Goal: Task Accomplishment & Management: Use online tool/utility

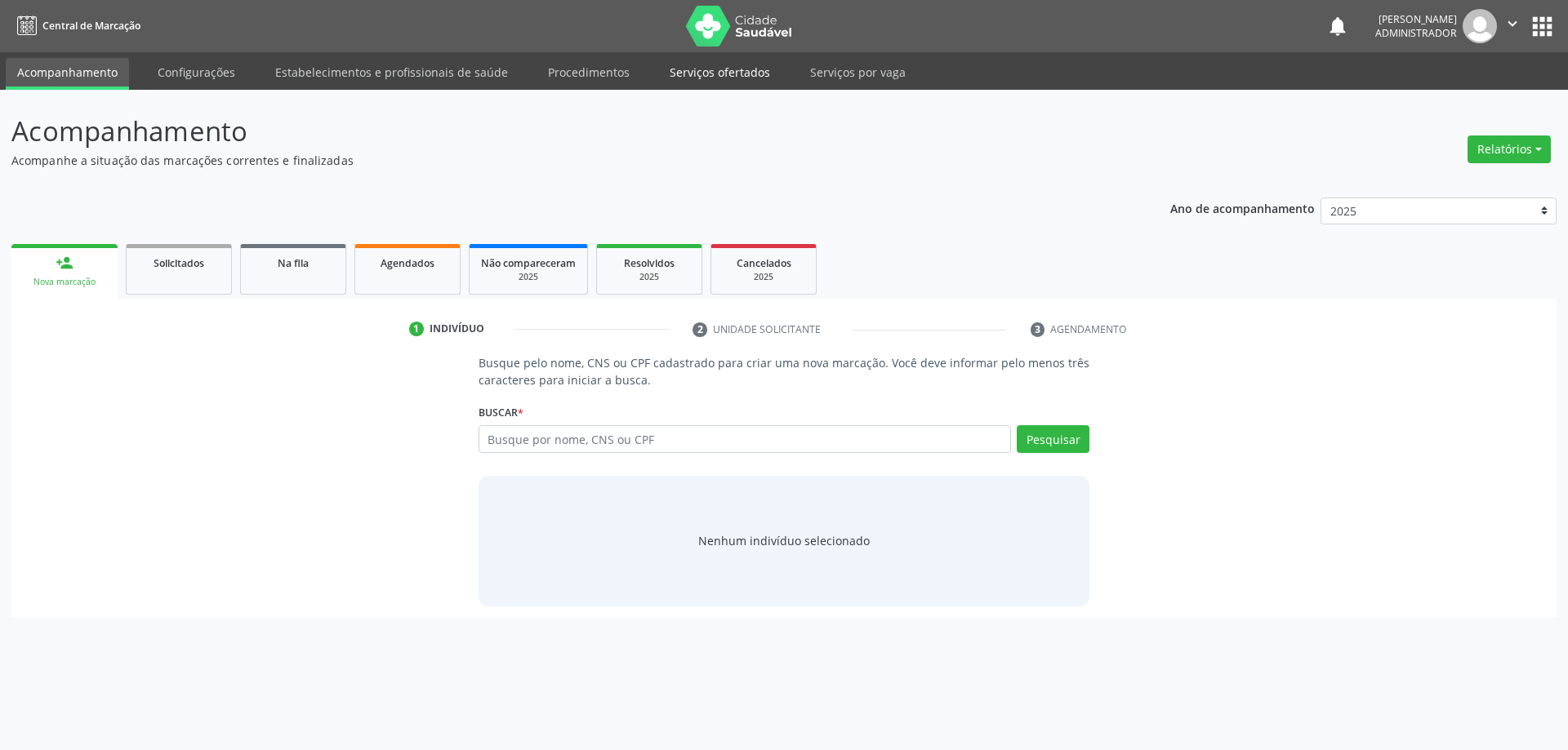
click at [699, 65] on link "Serviços ofertados" at bounding box center [719, 72] width 123 height 28
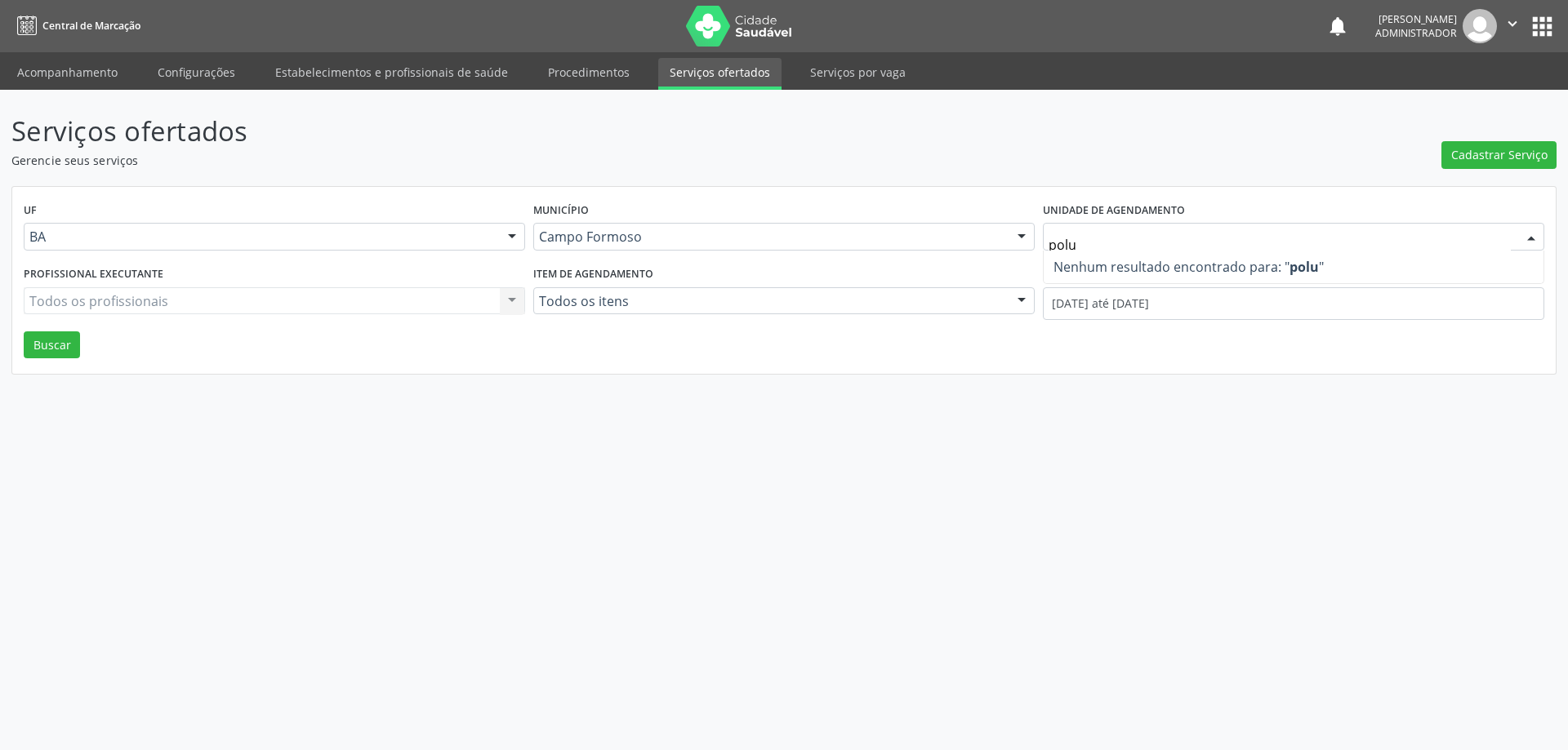
type input "pol"
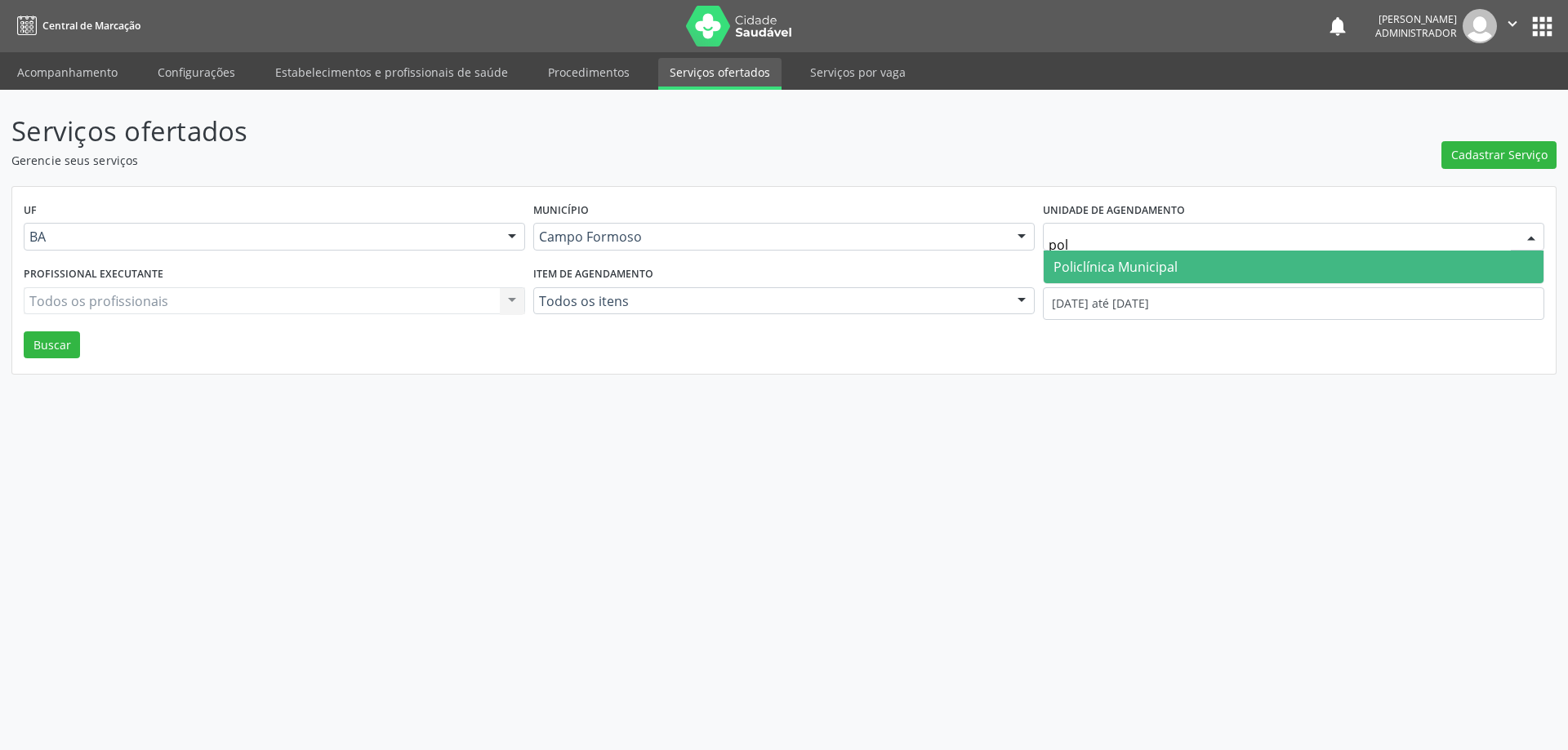
click at [1095, 261] on span "Policlínica Municipal" at bounding box center [1114, 266] width 124 height 18
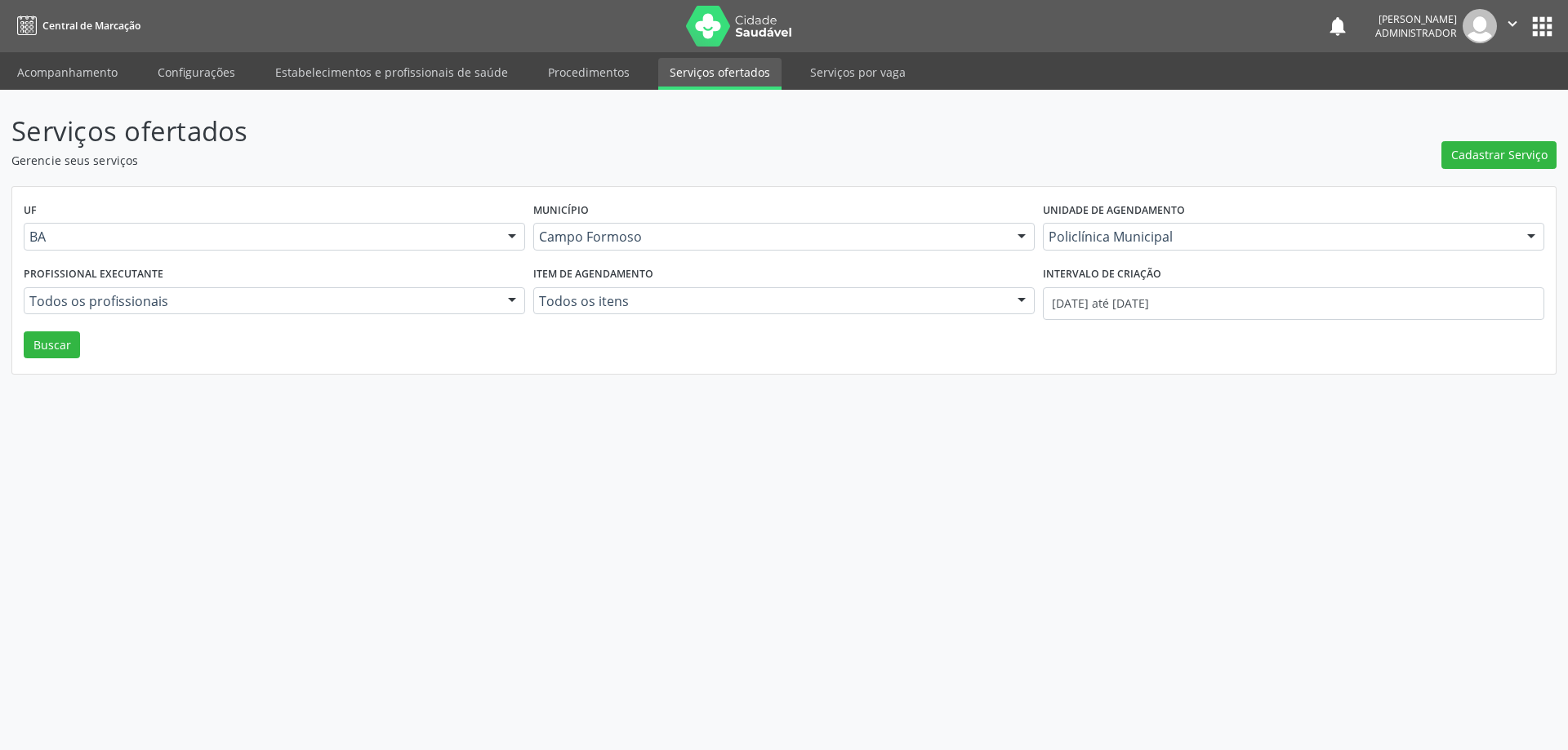
click at [511, 296] on div at bounding box center [512, 301] width 25 height 27
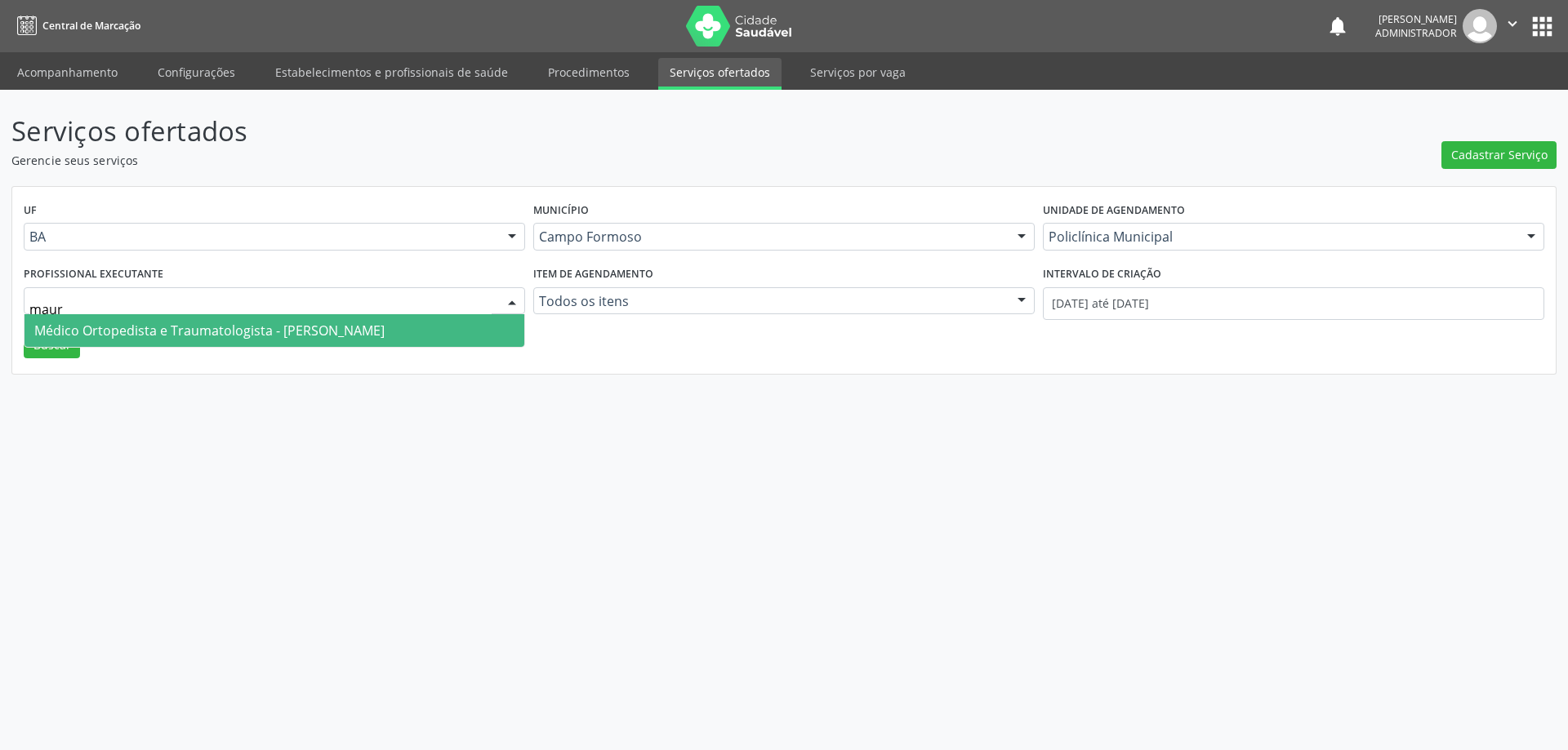
type input "mauri"
drag, startPoint x: 339, startPoint y: 327, endPoint x: 420, endPoint y: 316, distance: 81.7
click at [344, 327] on span "Médico Ortopedista e Traumatologista - [PERSON_NAME]" at bounding box center [209, 330] width 351 height 18
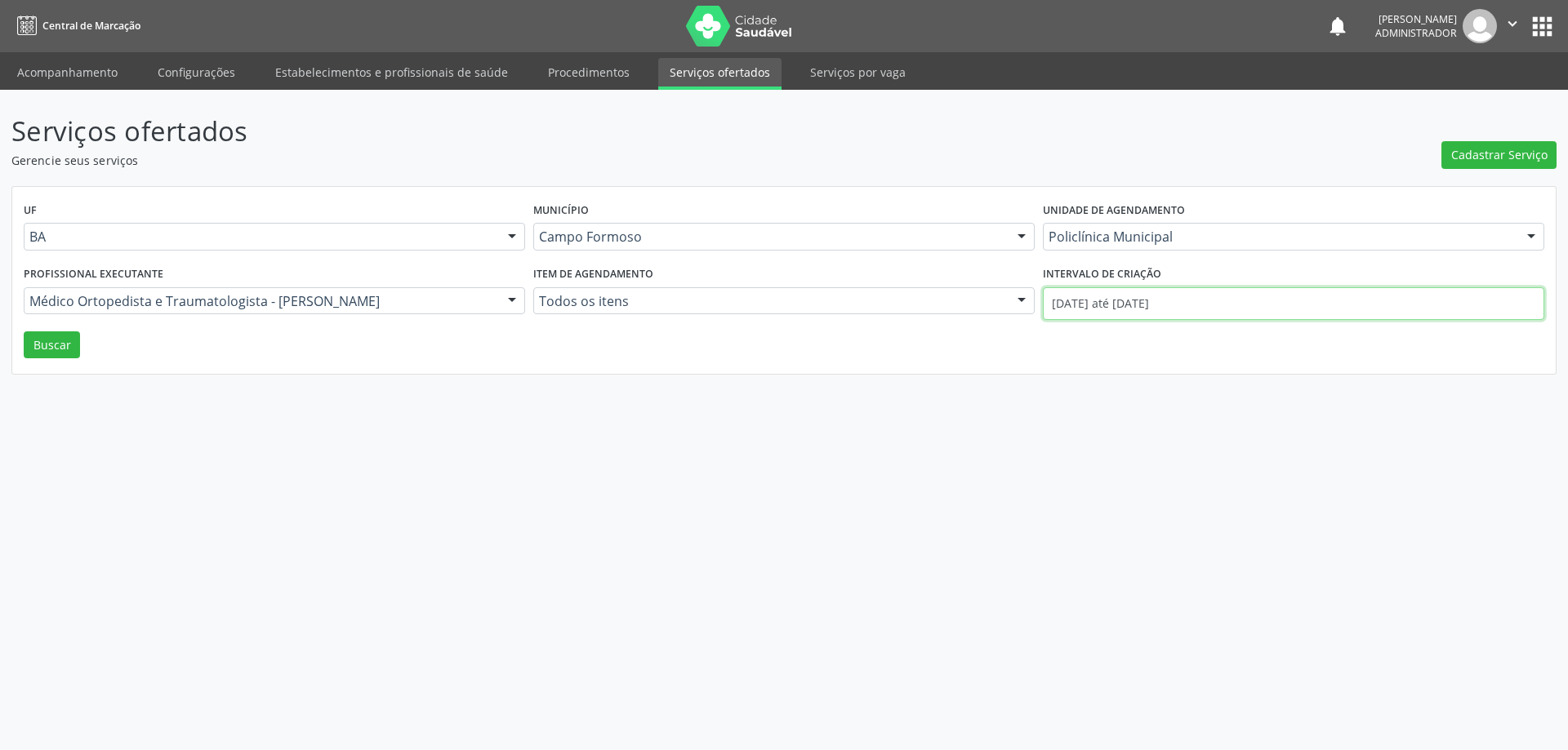
click at [1139, 304] on input "[DATE] até [DATE]" at bounding box center [1293, 303] width 501 height 33
click at [1046, 339] on icon at bounding box center [1048, 340] width 11 height 11
select select "8"
click at [1092, 388] on span "1" at bounding box center [1088, 389] width 32 height 32
type input "[DATE]"
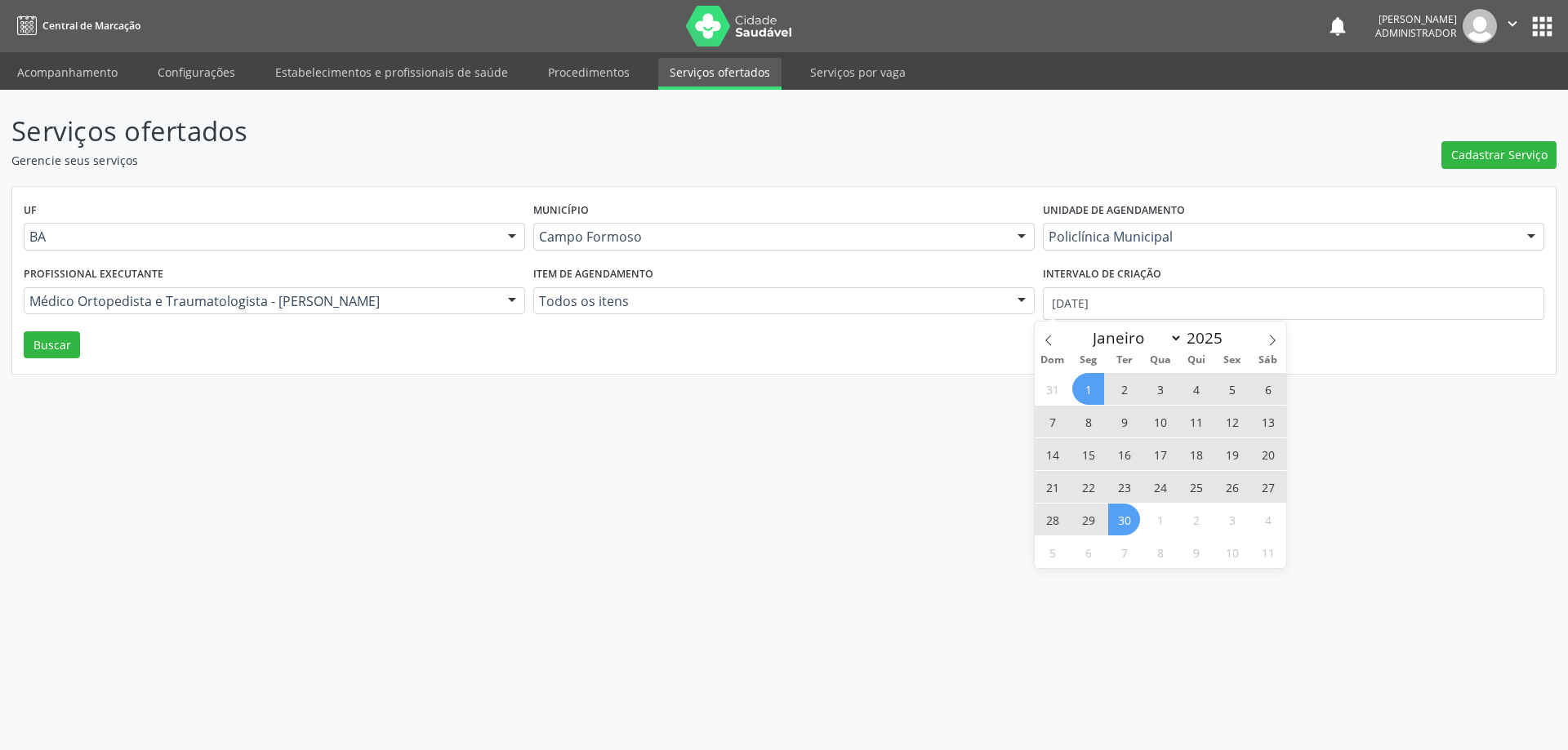
click at [1112, 510] on span "30" at bounding box center [1124, 520] width 32 height 32
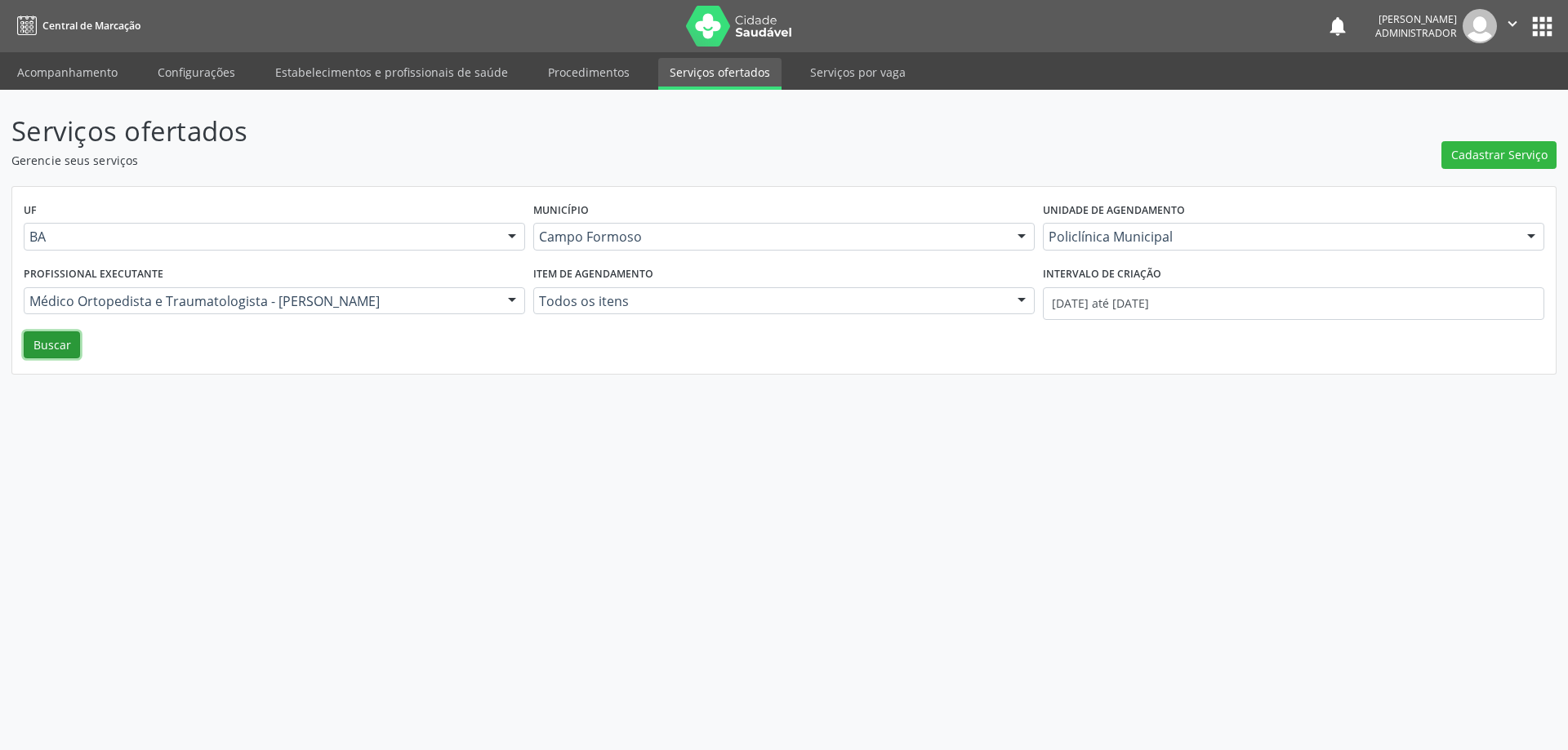
drag, startPoint x: 57, startPoint y: 347, endPoint x: 432, endPoint y: 328, distance: 375.5
click at [64, 345] on button "Buscar" at bounding box center [52, 345] width 57 height 27
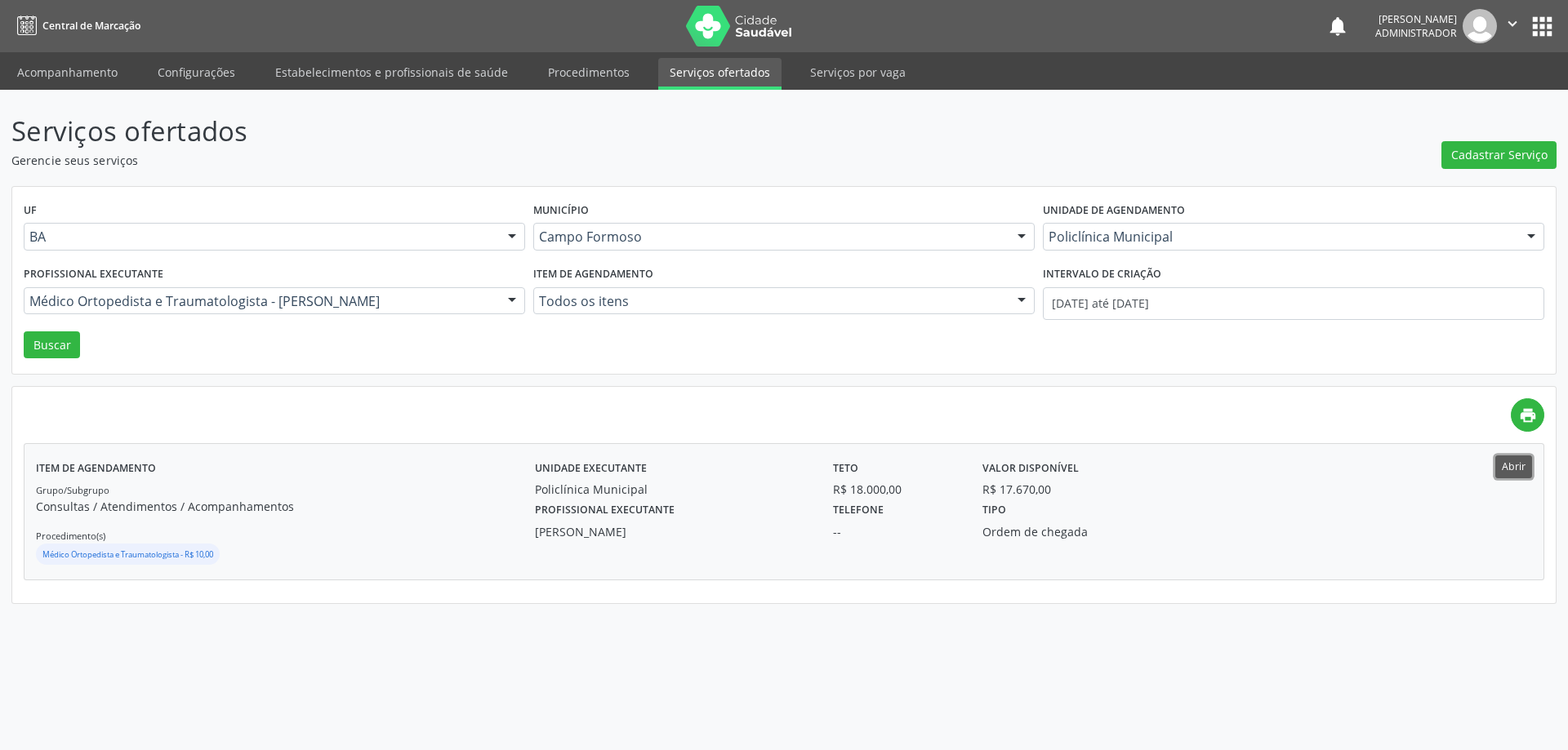
click at [1510, 464] on button "Abrir" at bounding box center [1513, 466] width 37 height 22
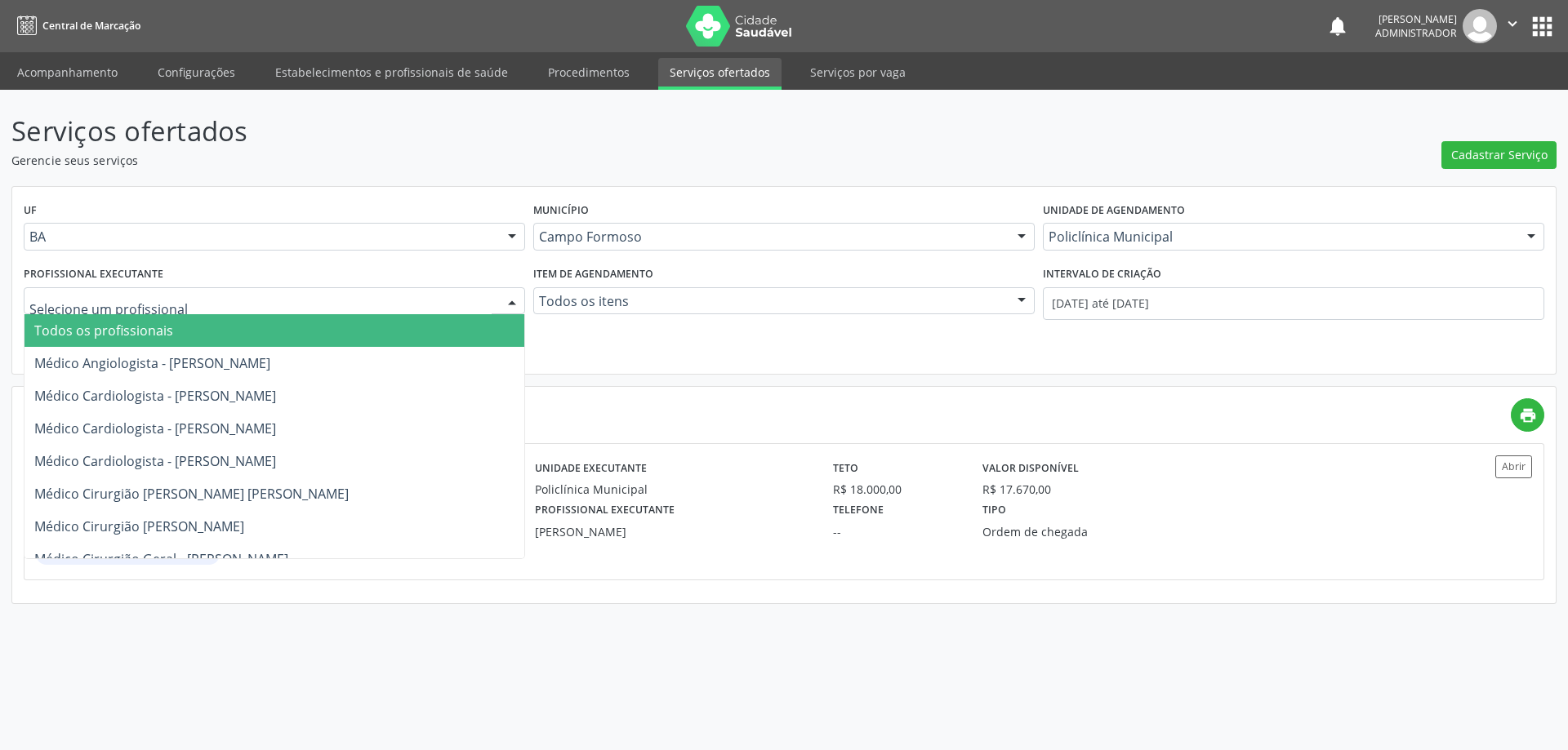
click at [507, 298] on div at bounding box center [512, 301] width 25 height 27
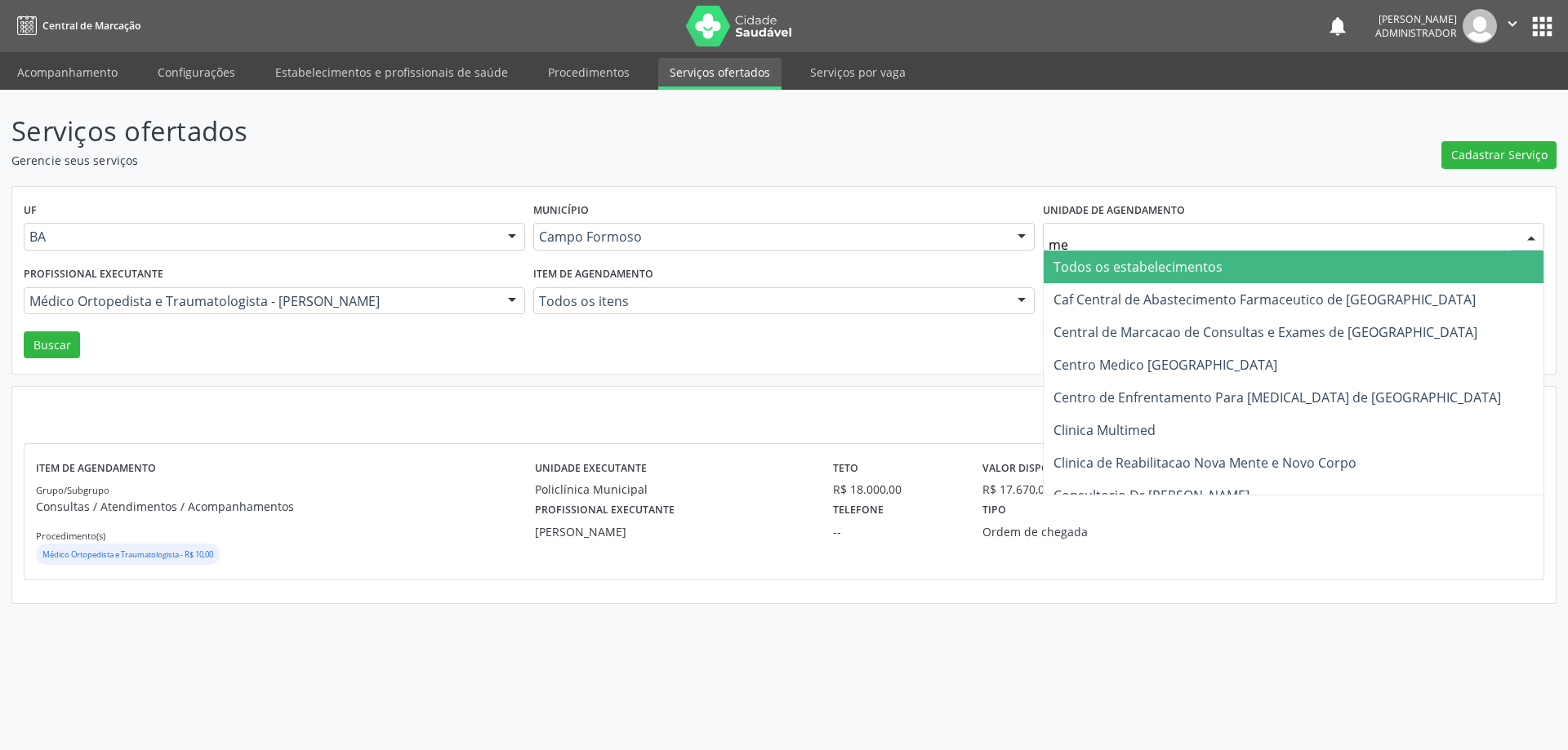
type input "med"
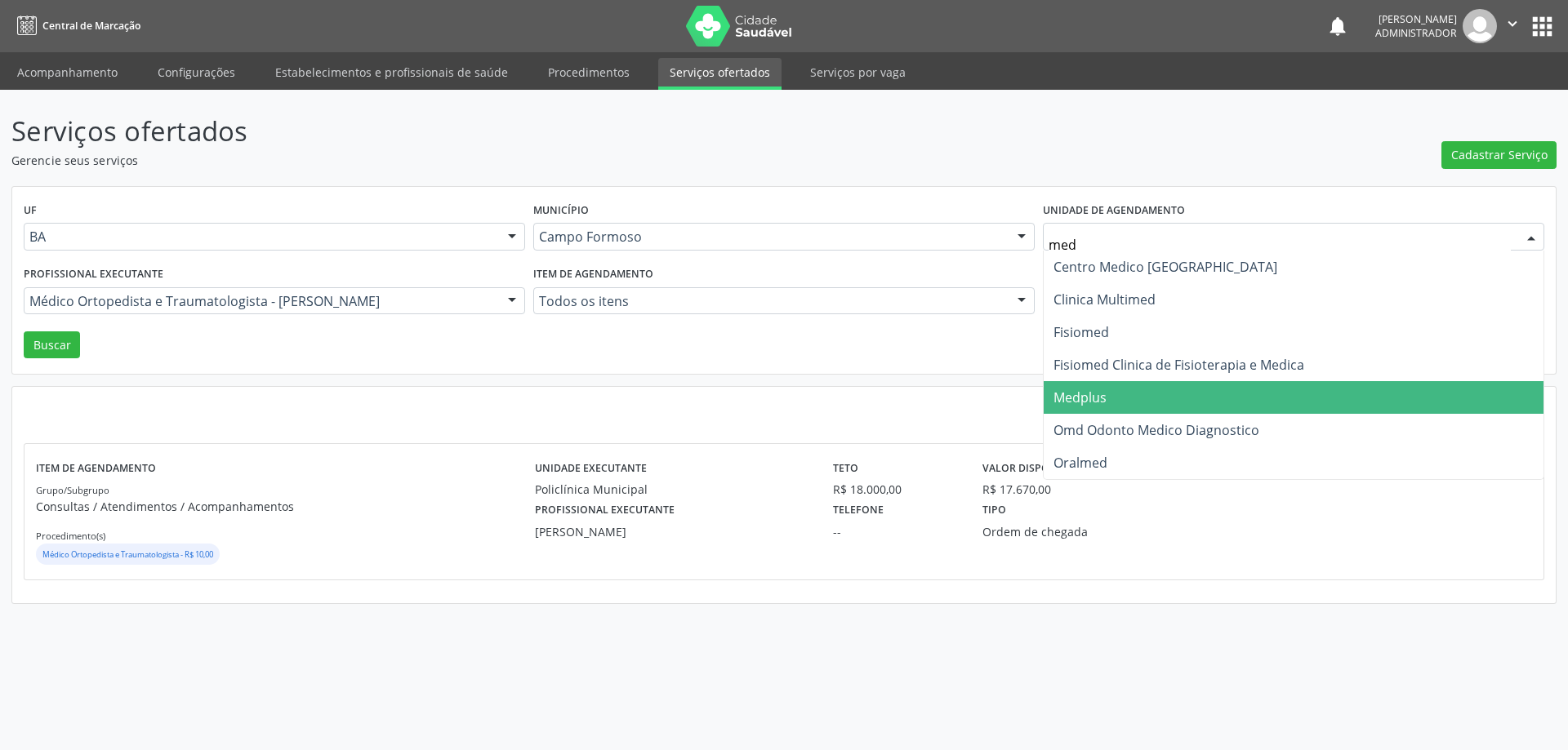
click at [1083, 401] on span "Medplus" at bounding box center [1079, 397] width 53 height 18
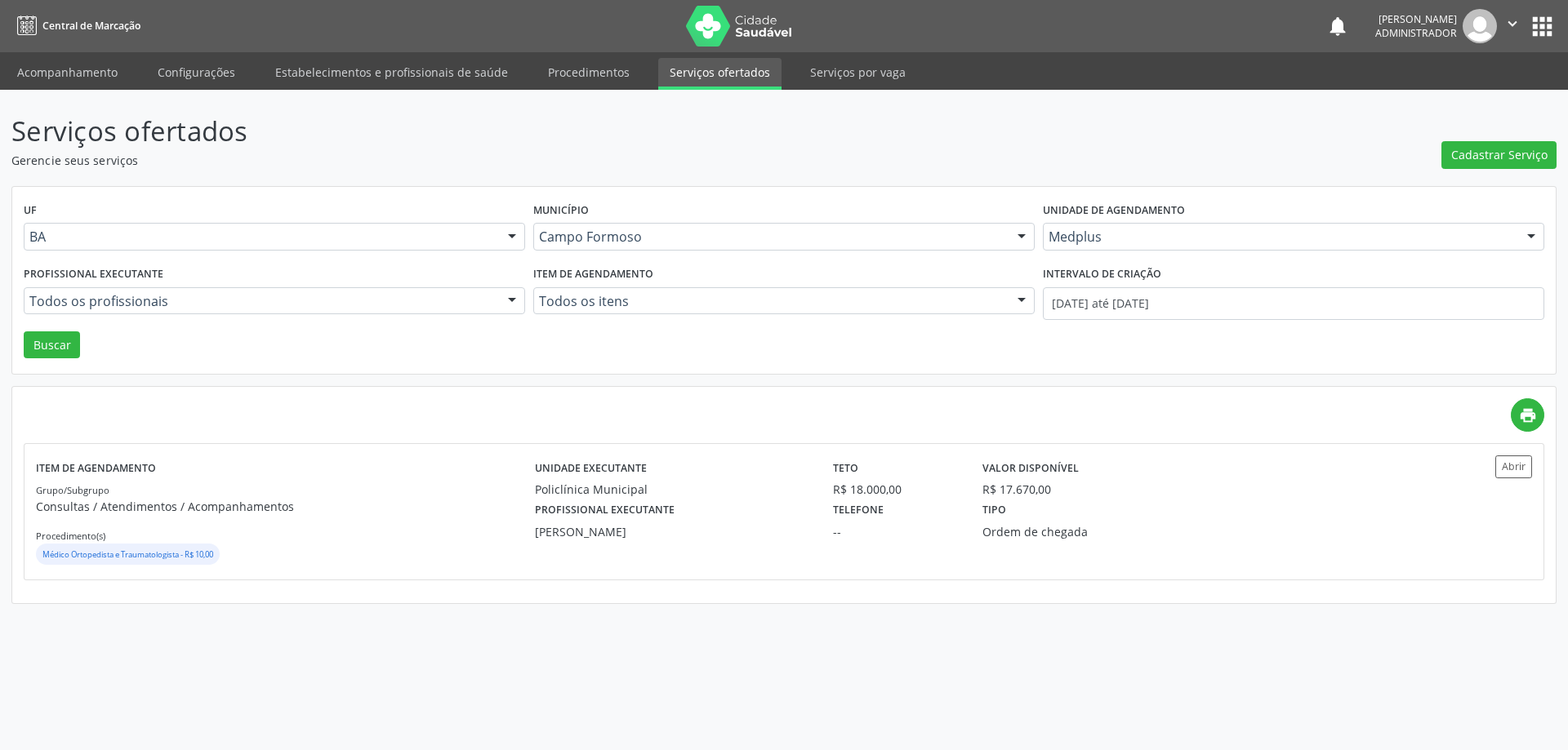
click at [513, 298] on div at bounding box center [512, 301] width 25 height 27
type input "lan"
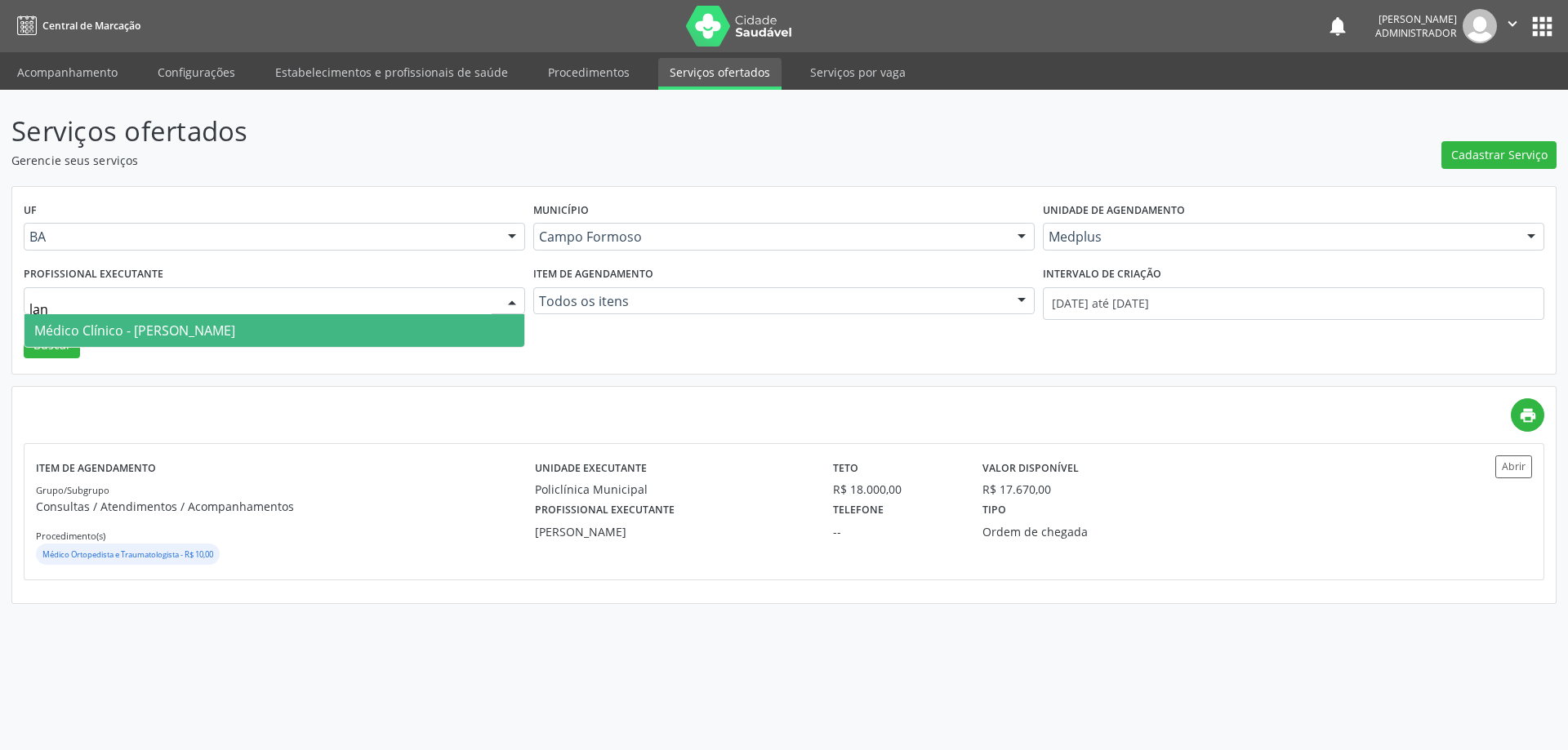
click at [418, 332] on span "Médico Clínico - [PERSON_NAME]" at bounding box center [274, 331] width 500 height 33
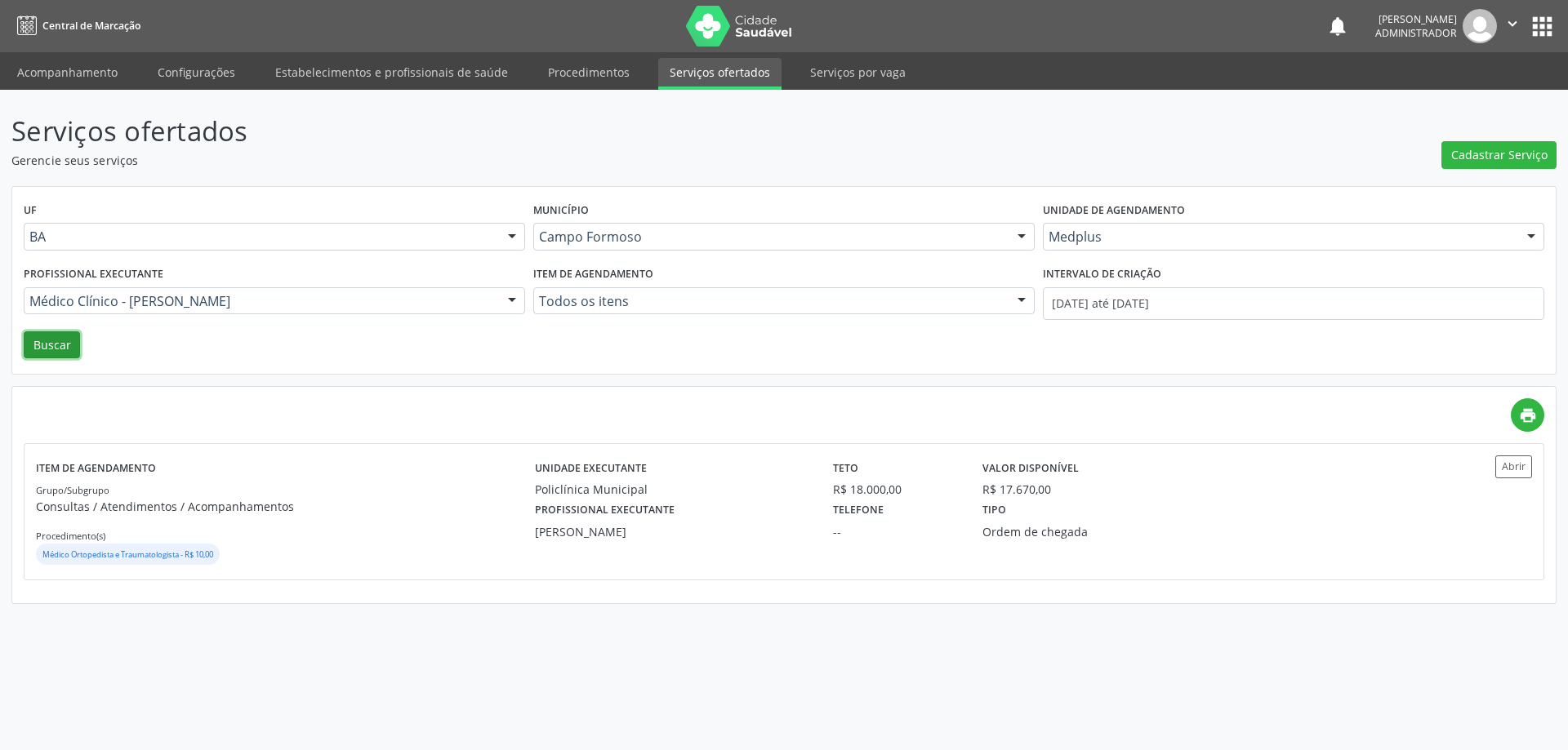
click at [47, 342] on button "Buscar" at bounding box center [52, 345] width 57 height 27
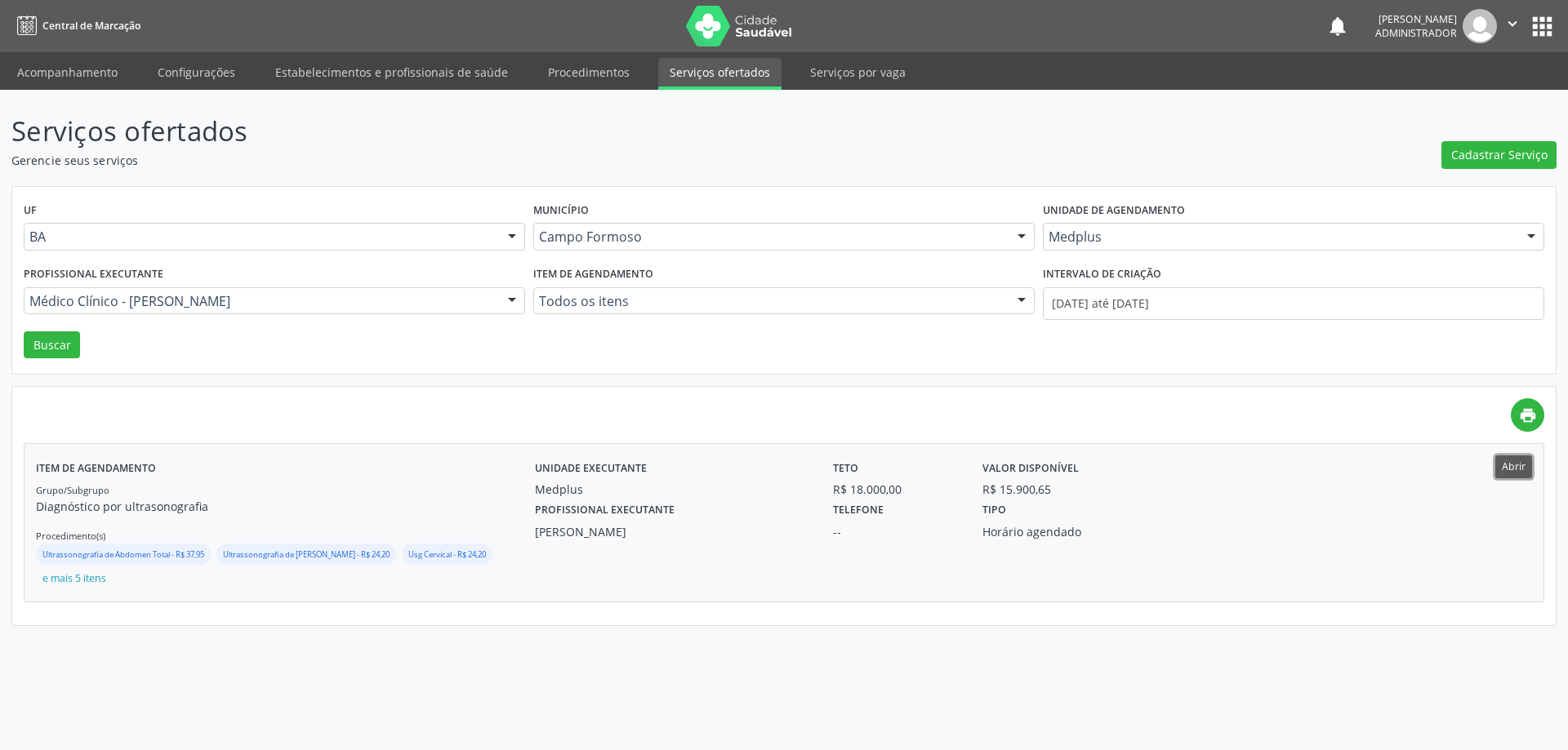
click at [1515, 465] on button "Abrir" at bounding box center [1513, 466] width 37 height 22
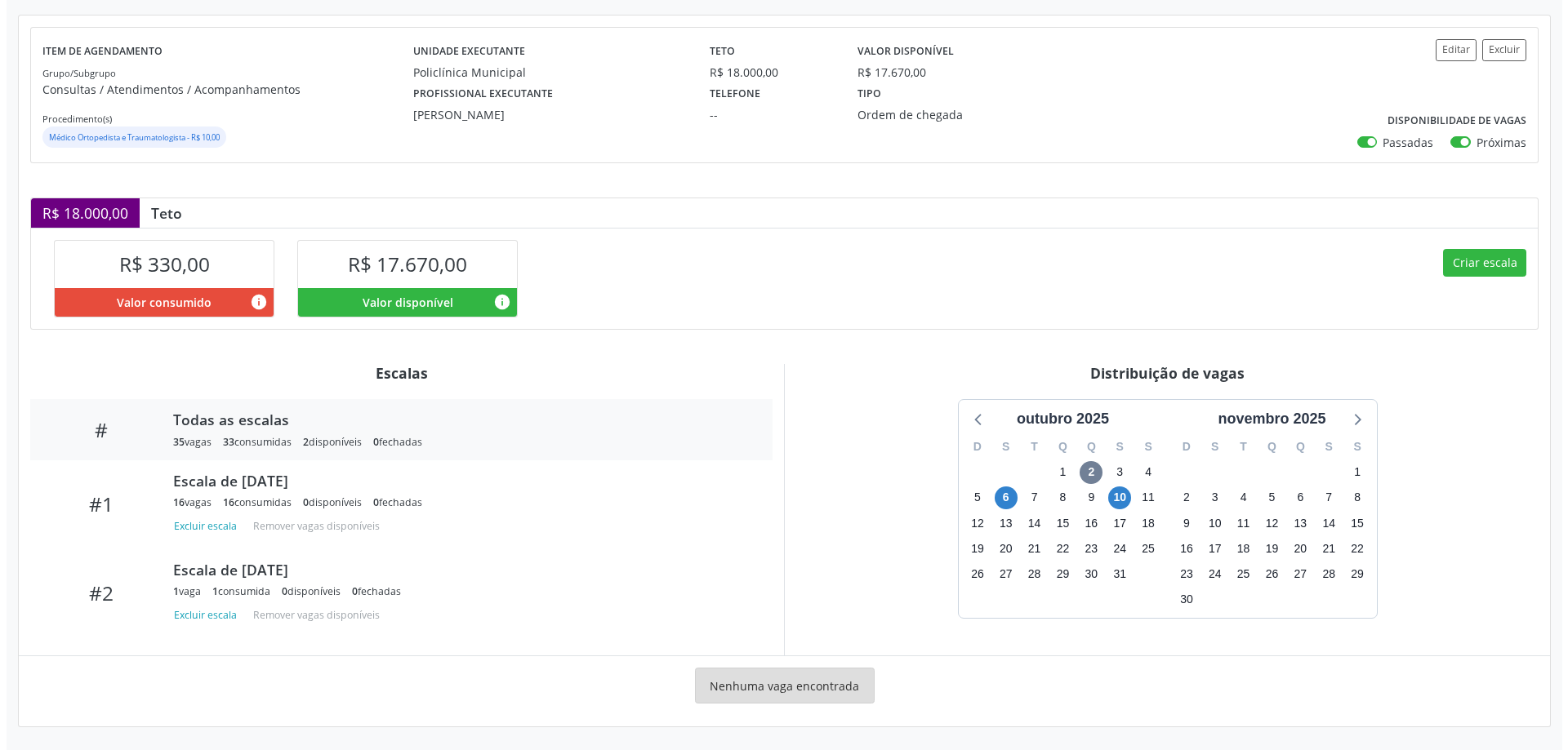
scroll to position [82, 0]
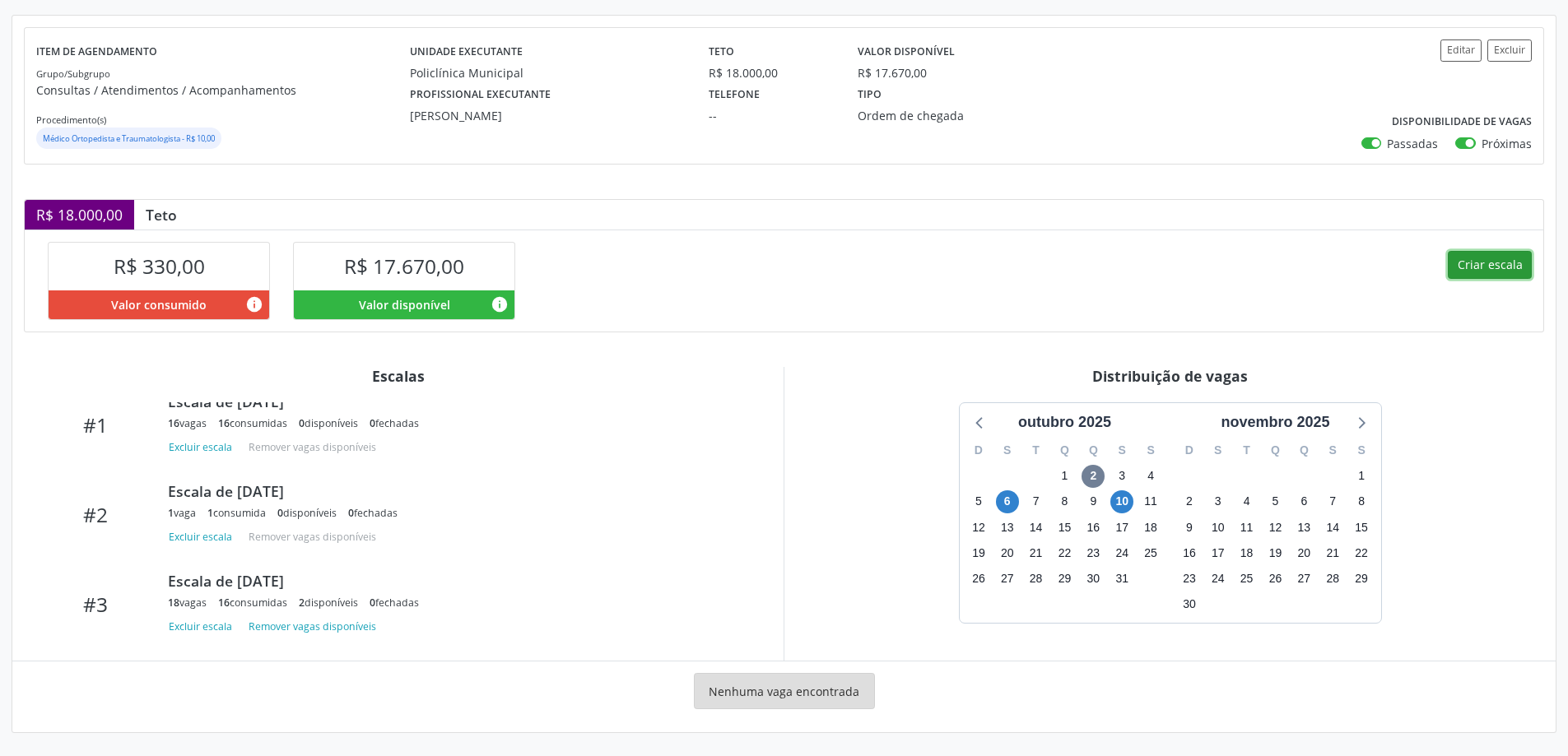
click at [1494, 258] on button "Criar escala" at bounding box center [1490, 265] width 84 height 28
select select "9"
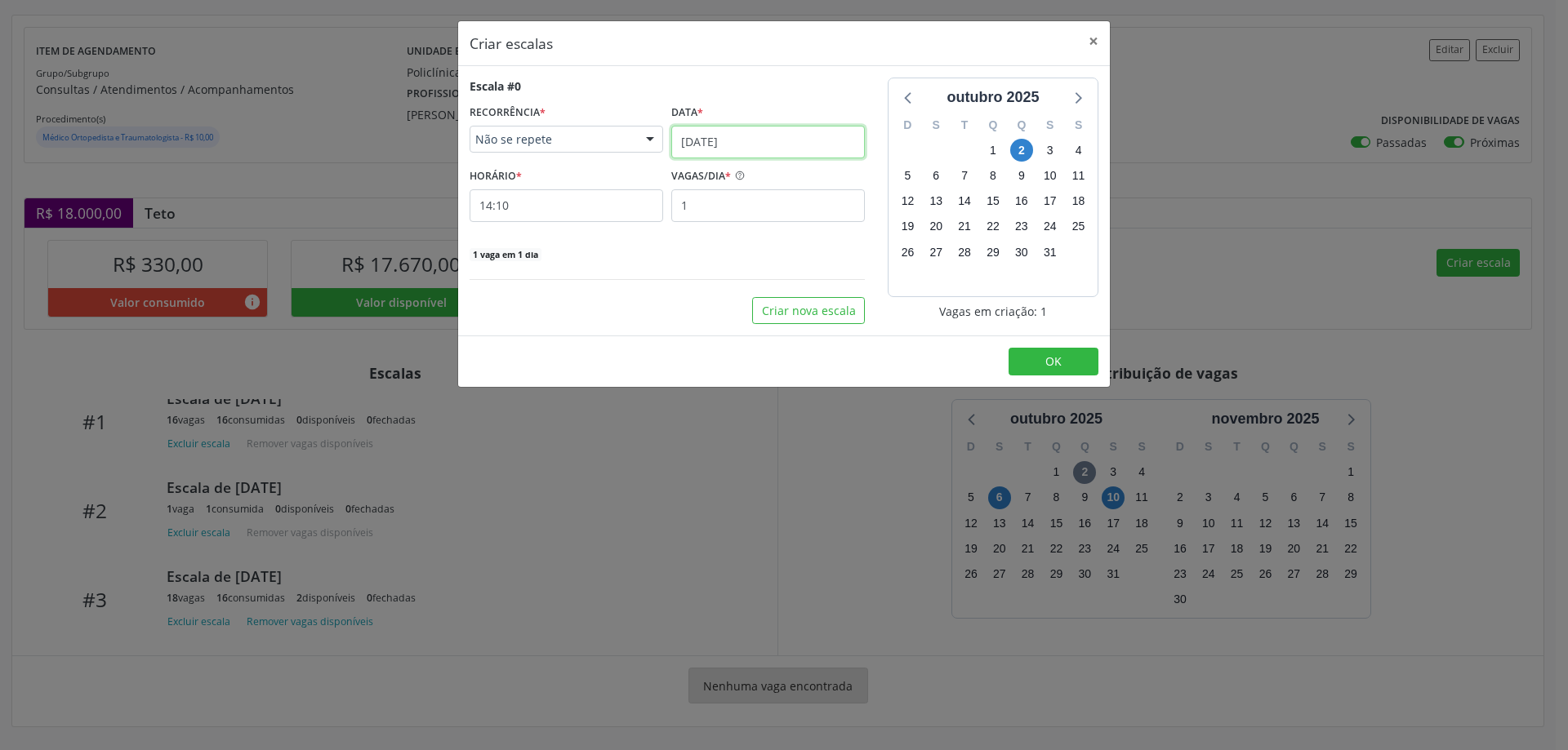
click at [697, 128] on input "02/10/2025" at bounding box center [767, 142] width 194 height 33
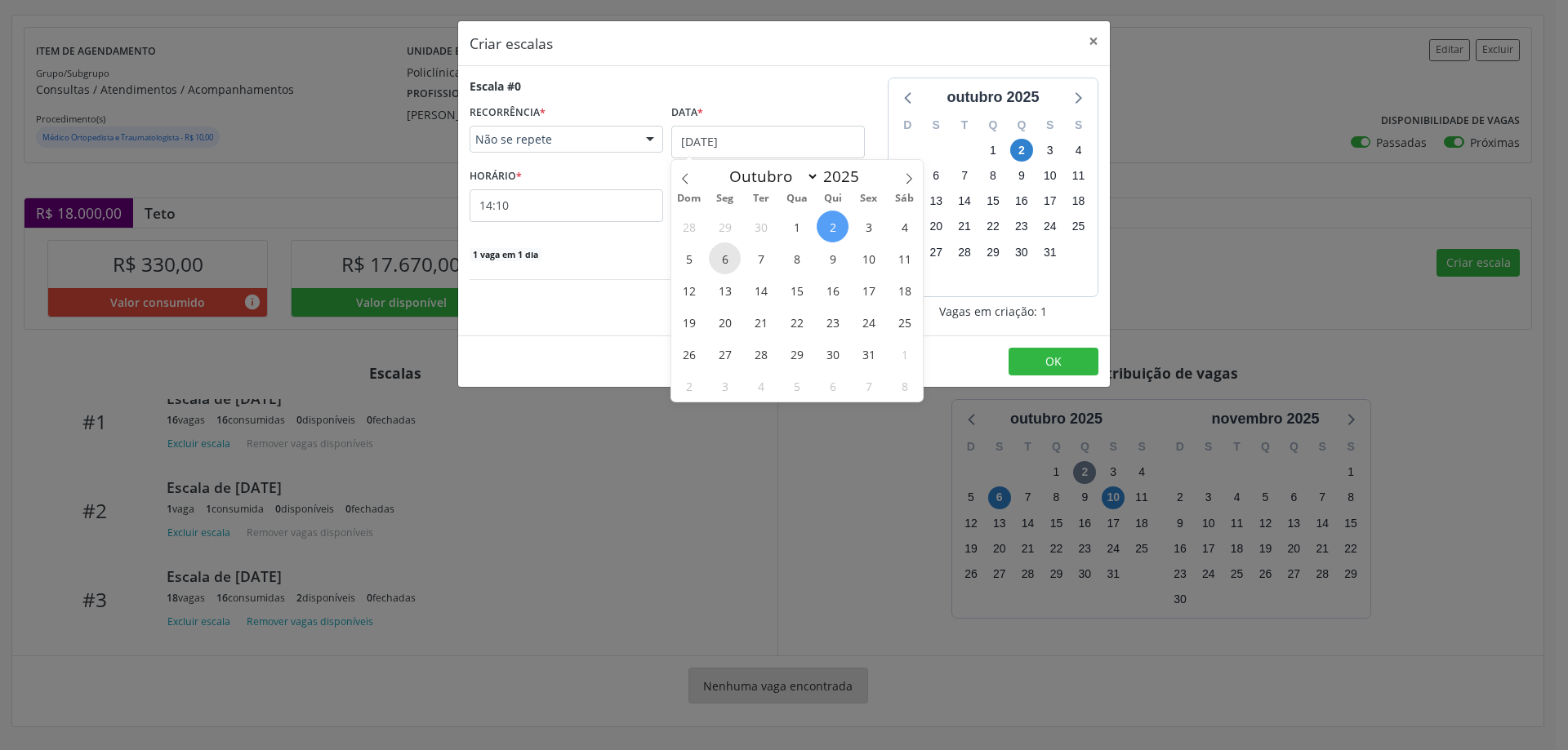
click at [732, 255] on span "6" at bounding box center [725, 259] width 32 height 32
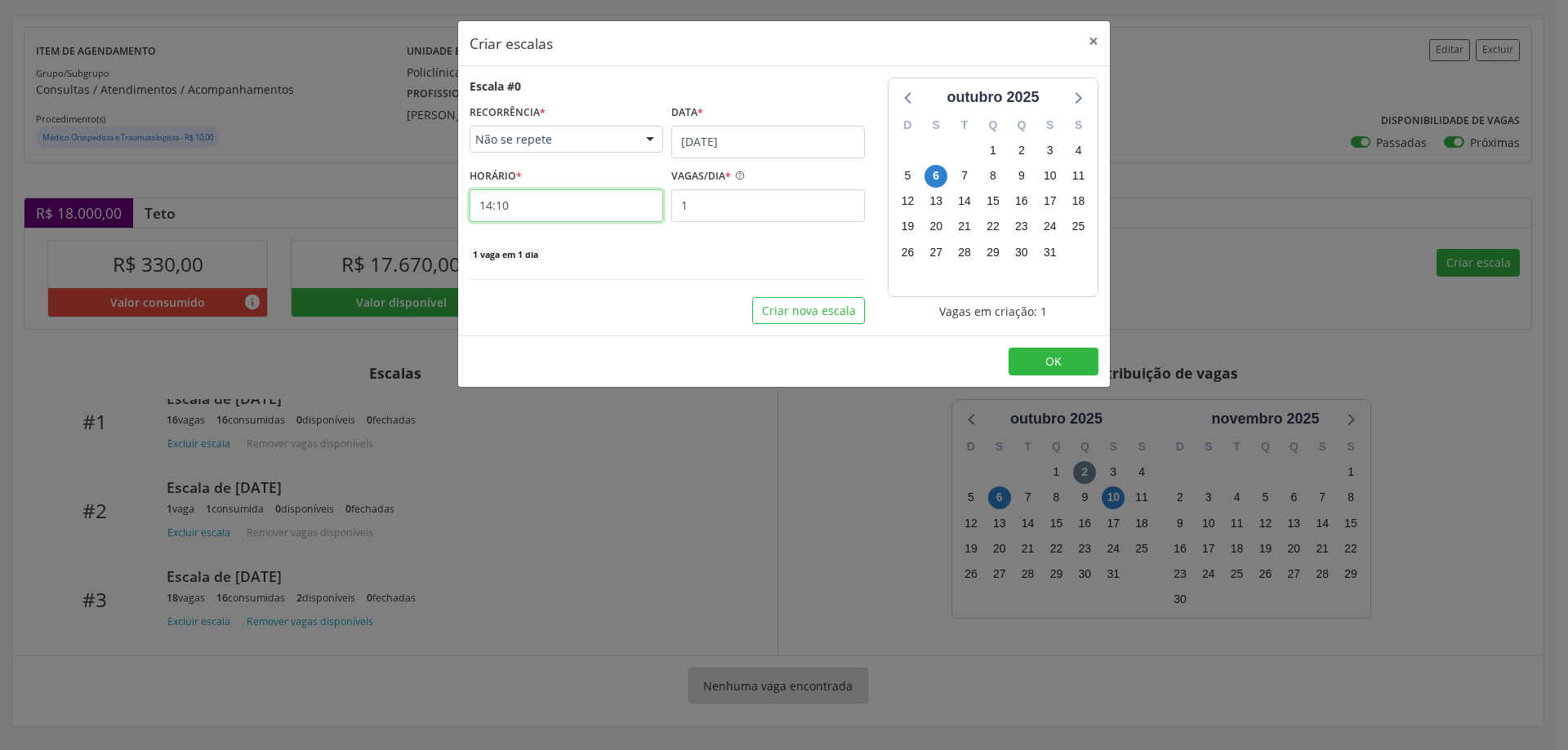
click at [616, 202] on input "14:10" at bounding box center [566, 205] width 194 height 33
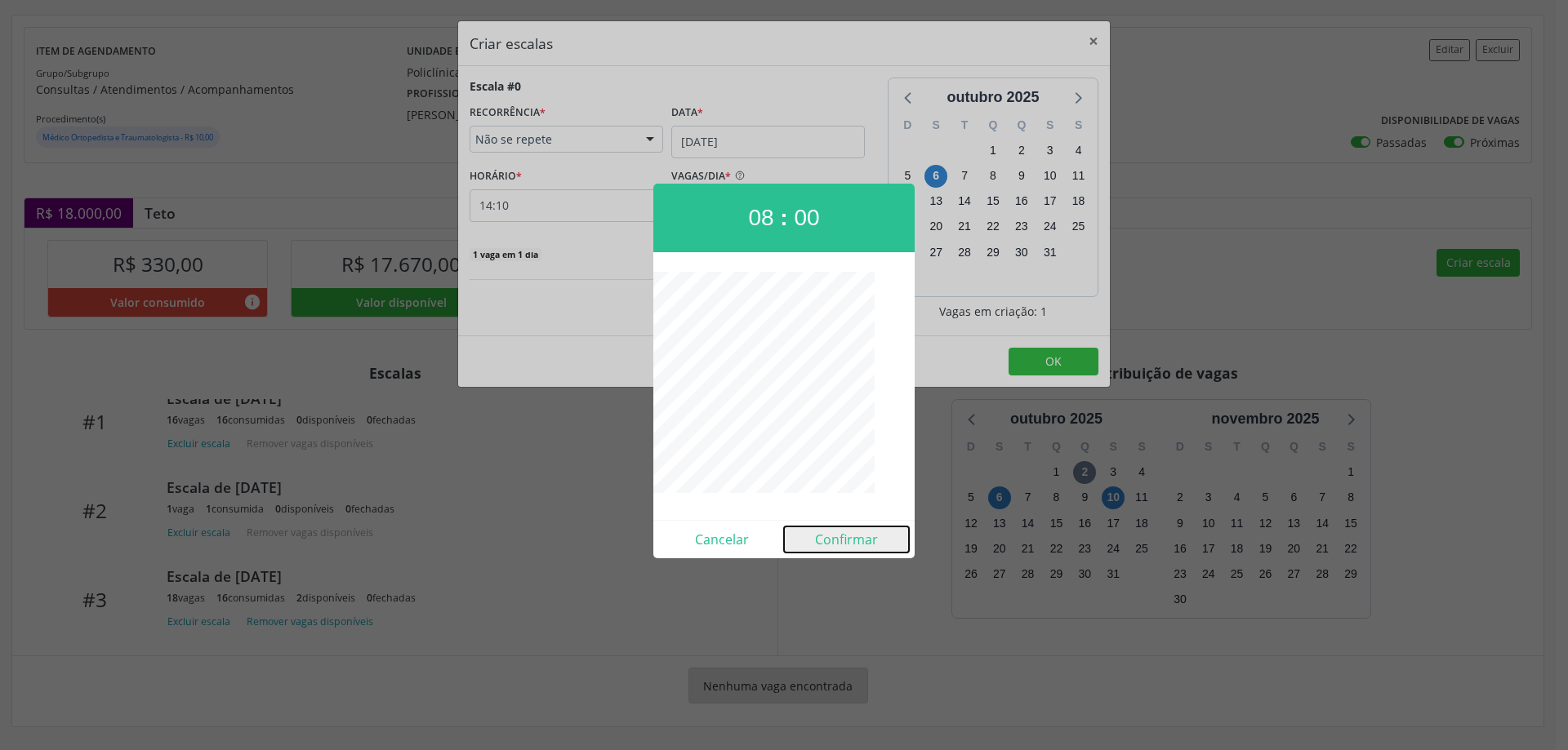
click at [849, 552] on button "Confirmar" at bounding box center [846, 539] width 125 height 26
type input "08:00"
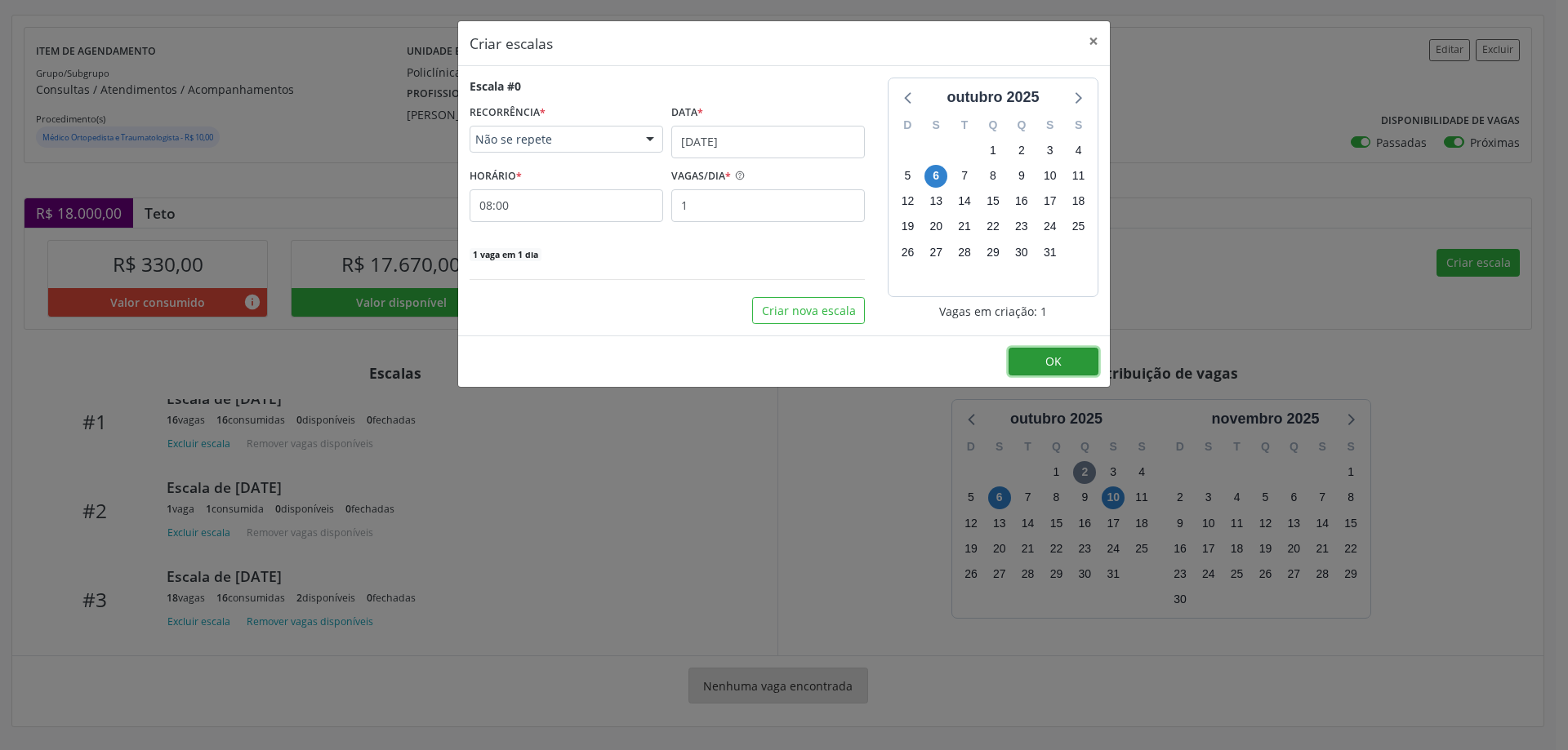
click at [1040, 363] on button "OK" at bounding box center [1053, 361] width 90 height 27
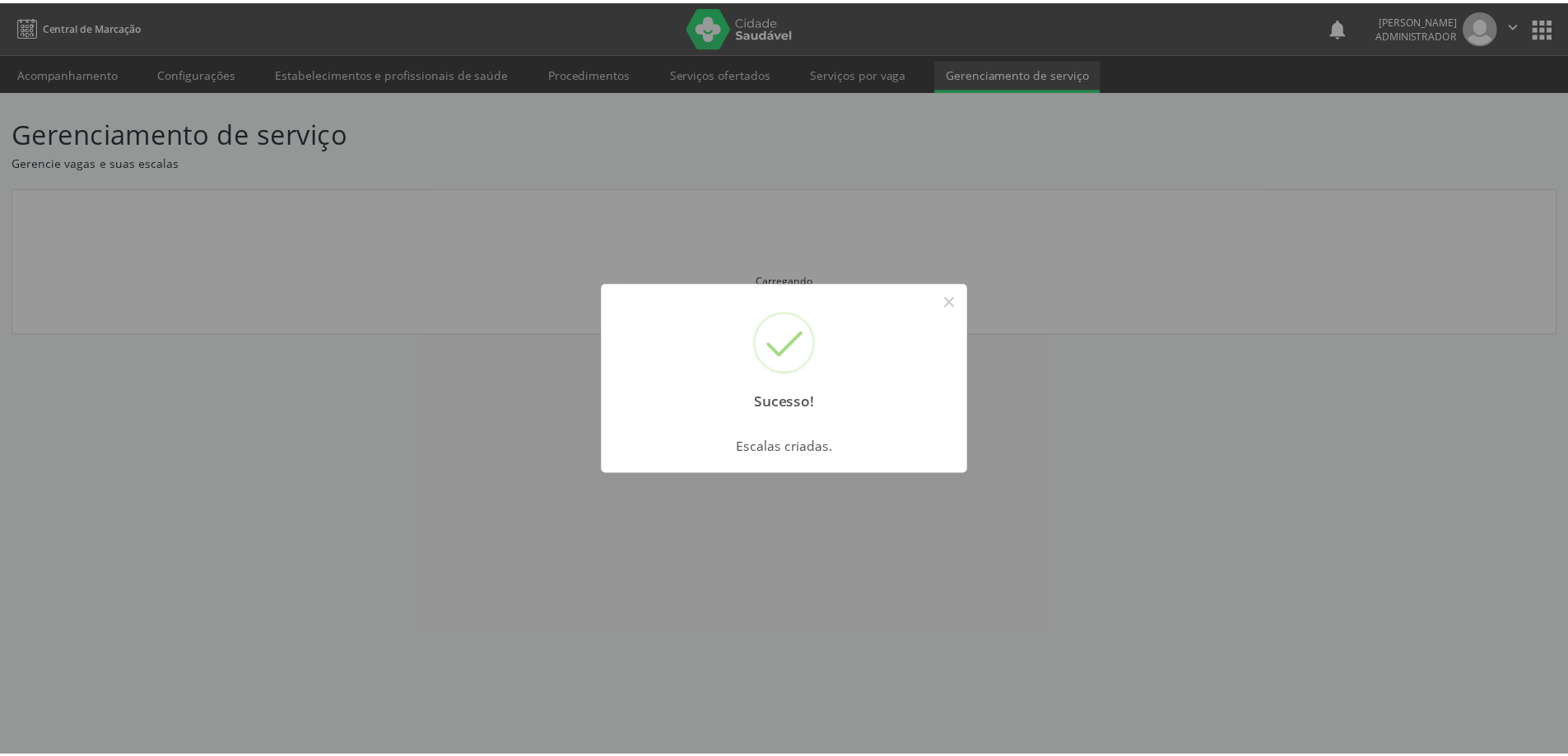
scroll to position [0, 0]
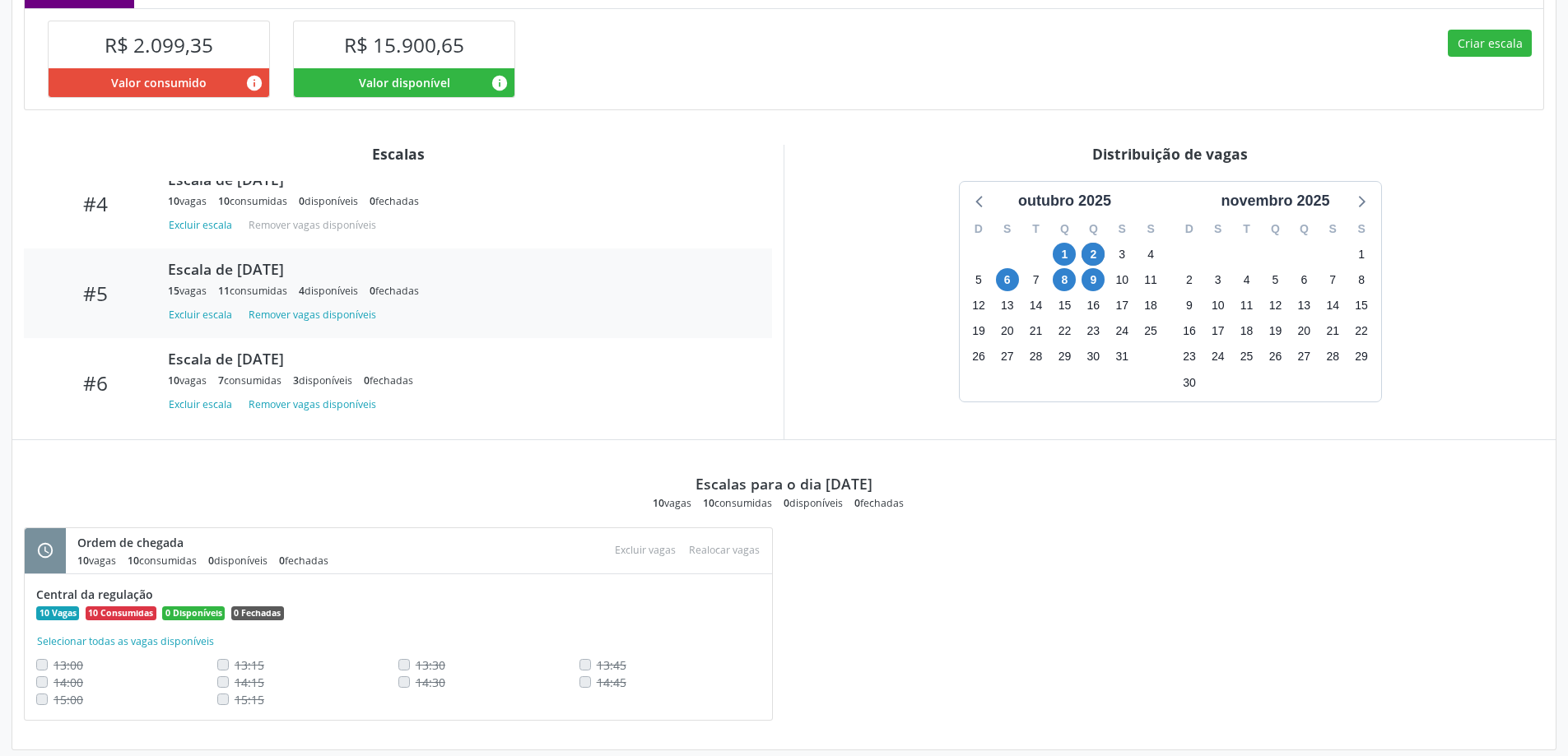
scroll to position [458, 0]
